Goal: Use online tool/utility: Use online tool/utility

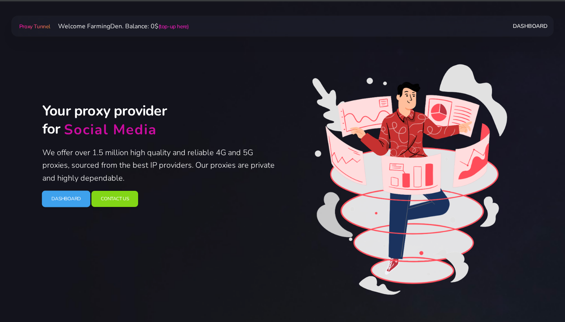
click at [61, 199] on link "Dashboard" at bounding box center [66, 199] width 49 height 16
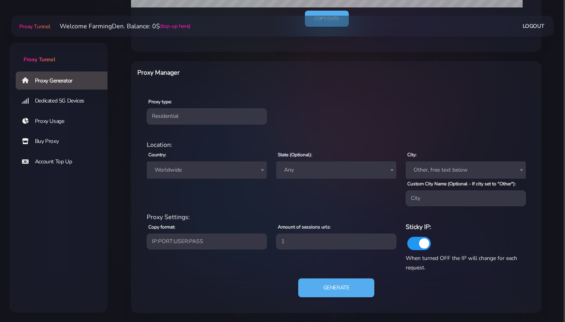
scroll to position [259, 0]
click at [191, 165] on span "Worldwide" at bounding box center [206, 170] width 111 height 11
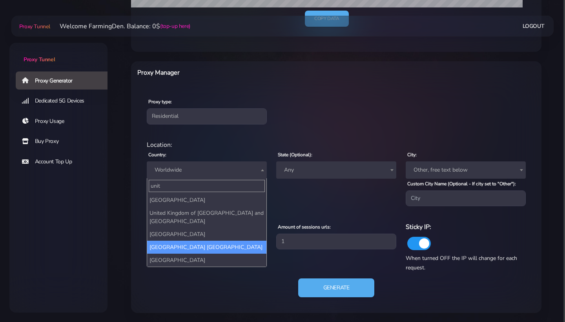
type input "unit"
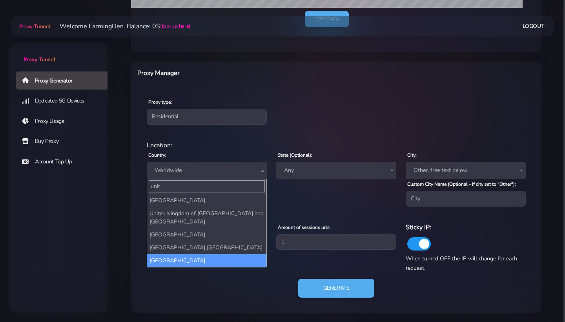
select select "US"
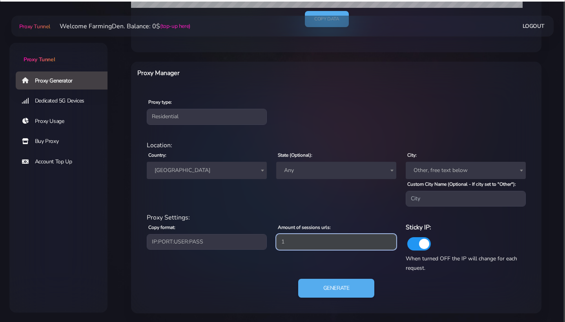
click at [303, 242] on input "1" at bounding box center [336, 242] width 120 height 16
type input "5"
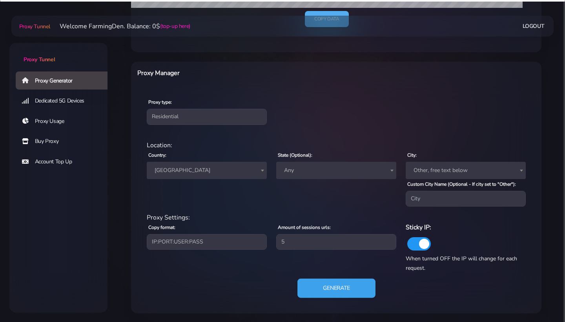
click at [333, 293] on button "Generate" at bounding box center [336, 287] width 78 height 19
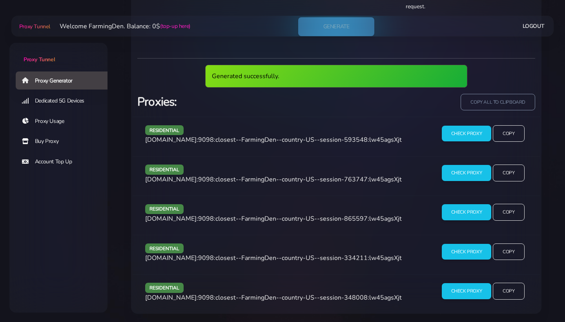
scroll to position [520, 0]
click at [507, 105] on input "copy all to clipboard" at bounding box center [498, 102] width 76 height 17
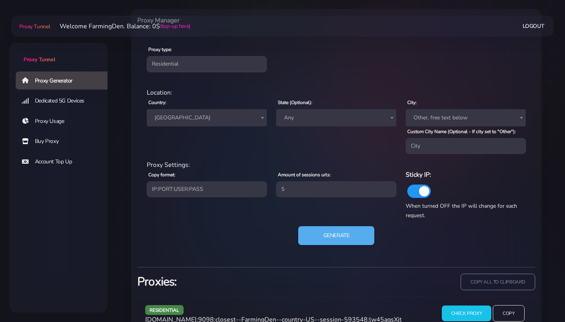
scroll to position [263, 0]
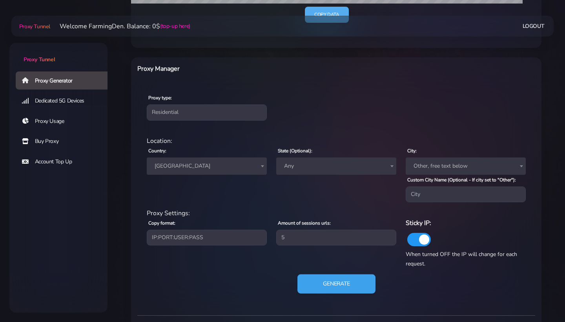
click at [324, 283] on button "Generate" at bounding box center [336, 283] width 78 height 19
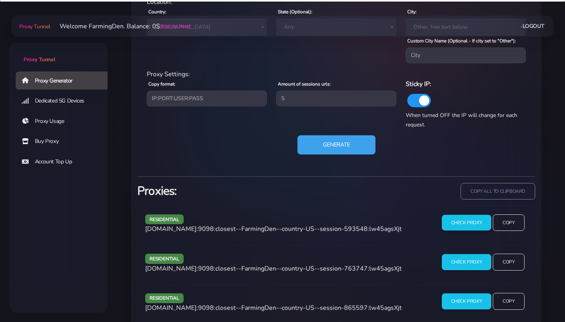
scroll to position [443, 0]
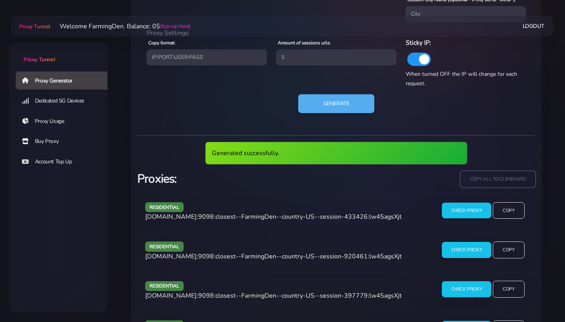
click at [495, 173] on input "copy all to clipboard" at bounding box center [498, 178] width 76 height 17
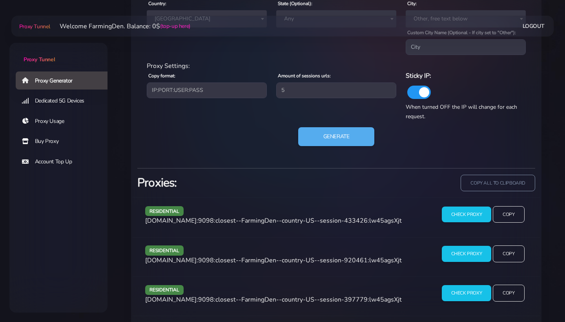
scroll to position [410, 0]
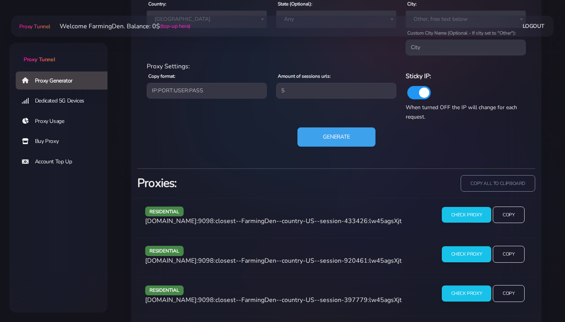
click at [346, 135] on button "Generate" at bounding box center [336, 136] width 78 height 19
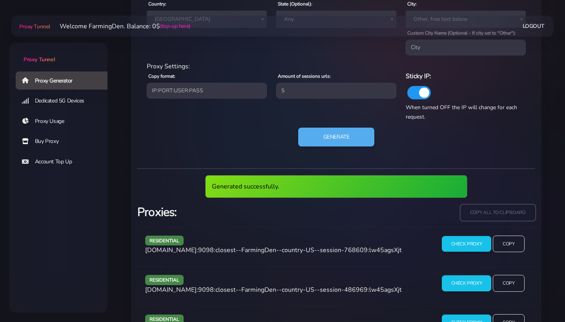
click at [483, 212] on input "copy all to clipboard" at bounding box center [498, 212] width 76 height 17
